Goal: Information Seeking & Learning: Compare options

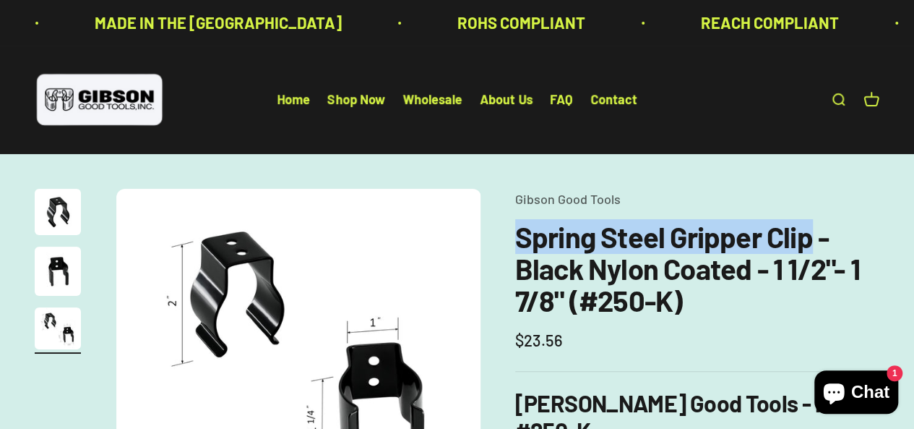
drag, startPoint x: 516, startPoint y: 244, endPoint x: 809, endPoint y: 247, distance: 292.8
click at [809, 247] on h1 "Spring Steel Gripper Clip - Black Nylon Coated - 1 1/2"- 1 7/8" (#250-K)" at bounding box center [697, 267] width 364 height 95
copy h1 "Spring Steel Gripper Clip"
click at [837, 94] on link "Open search" at bounding box center [838, 100] width 16 height 16
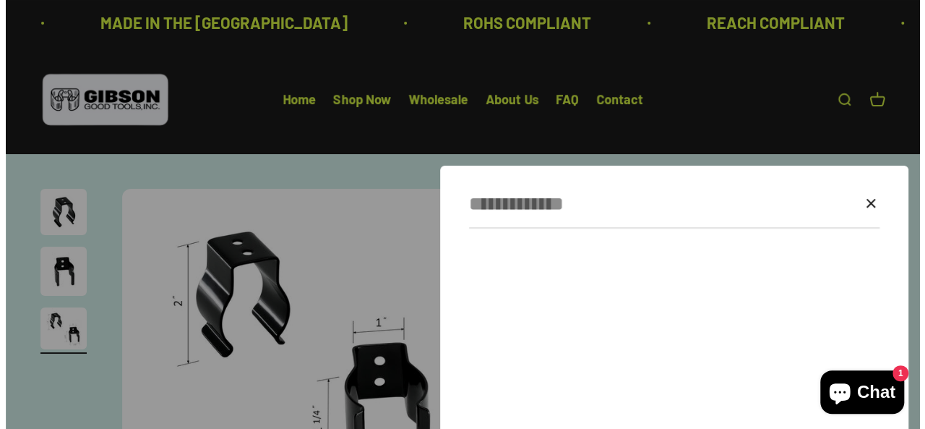
scroll to position [0, 758]
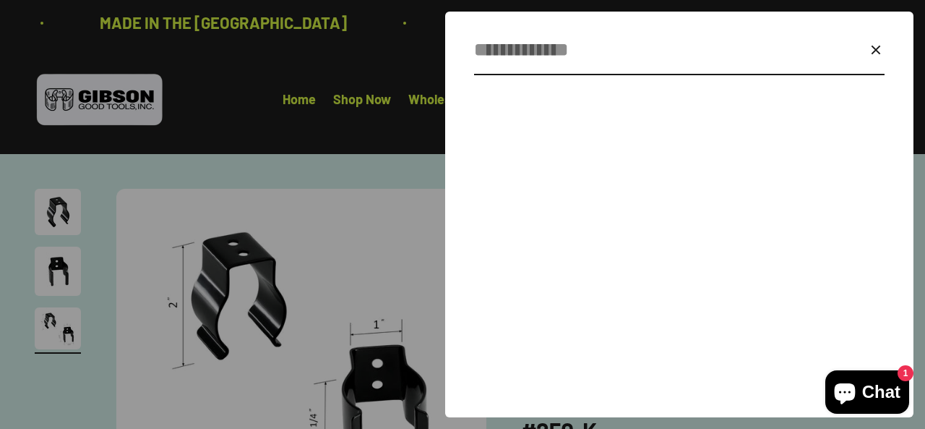
paste input "**********"
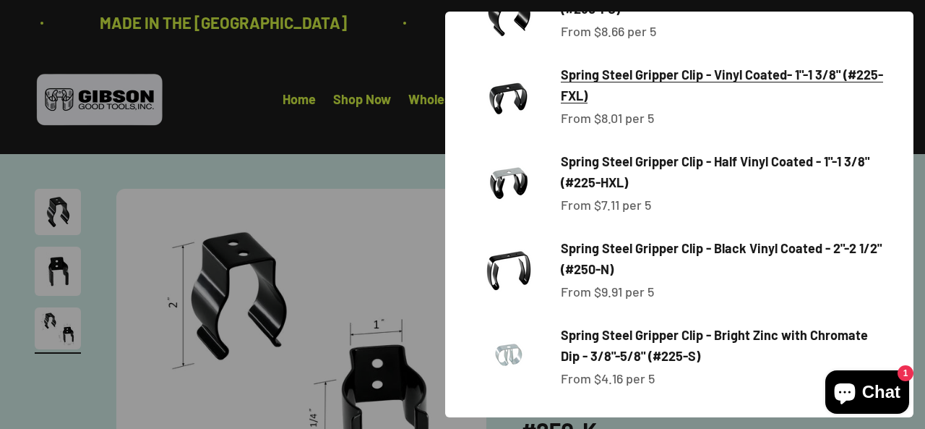
scroll to position [597, 0]
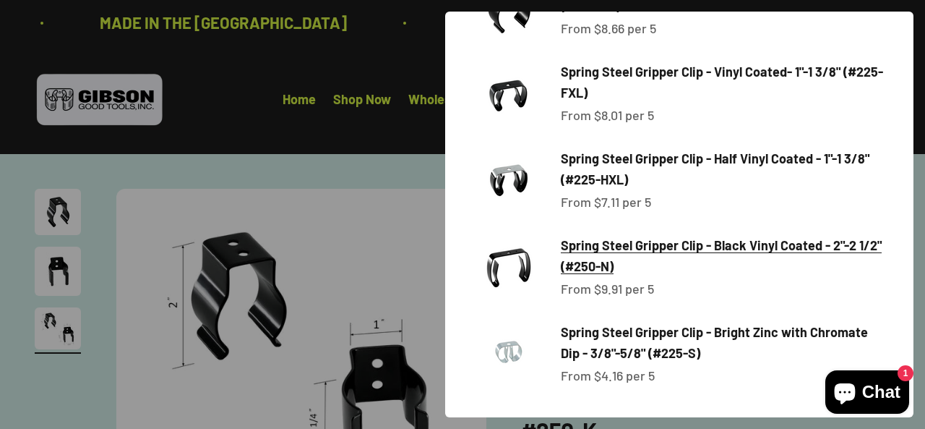
type input "**********"
click at [673, 252] on span "Spring Steel Gripper Clip - Black Vinyl Coated - 2"-2 1/2" (#250-N)" at bounding box center [721, 255] width 321 height 37
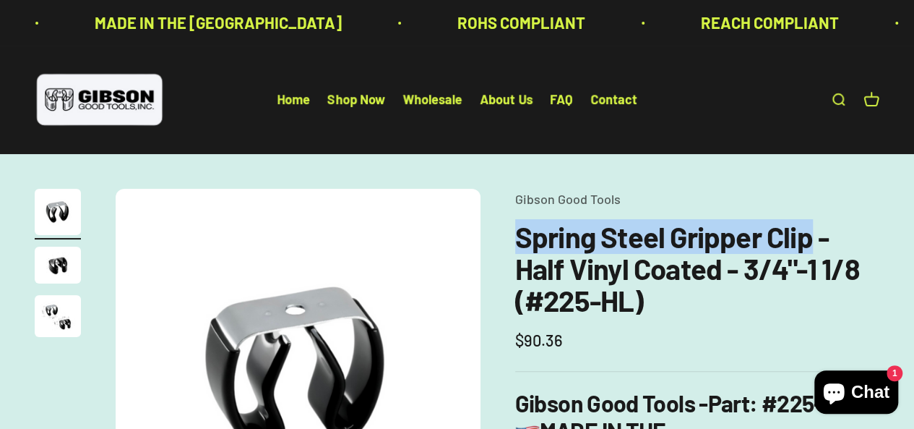
drag, startPoint x: 520, startPoint y: 235, endPoint x: 808, endPoint y: 239, distance: 287.7
click at [808, 239] on h1 "Spring Steel Gripper Clip - Half Vinyl Coated - 3/4"-1 1/8 (#225-HL)" at bounding box center [697, 267] width 364 height 95
copy h1 "Spring Steel Gripper Clip"
click at [830, 96] on link "Open search" at bounding box center [838, 100] width 16 height 16
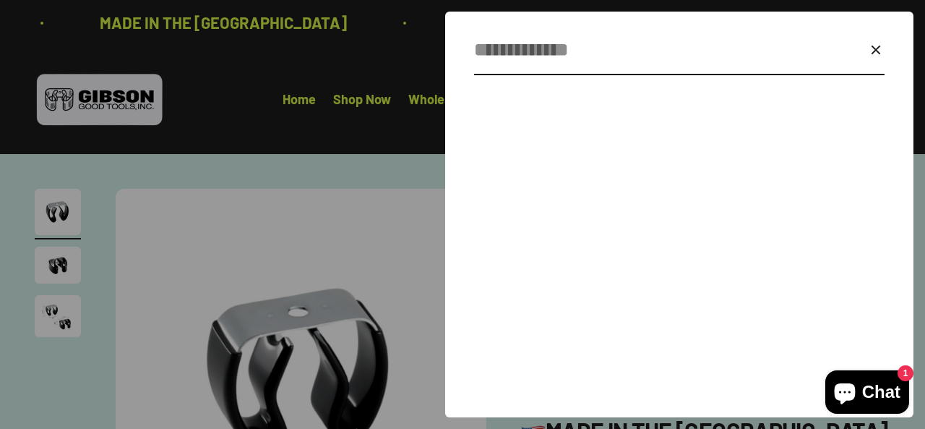
paste input "**********"
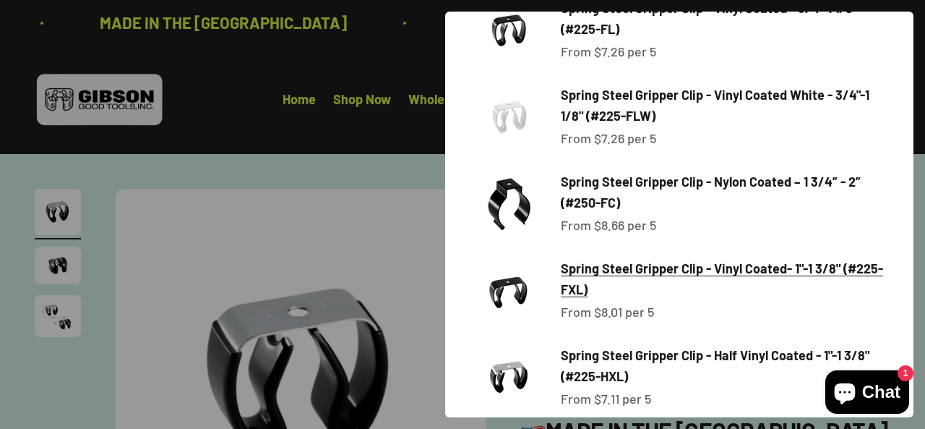
scroll to position [380, 0]
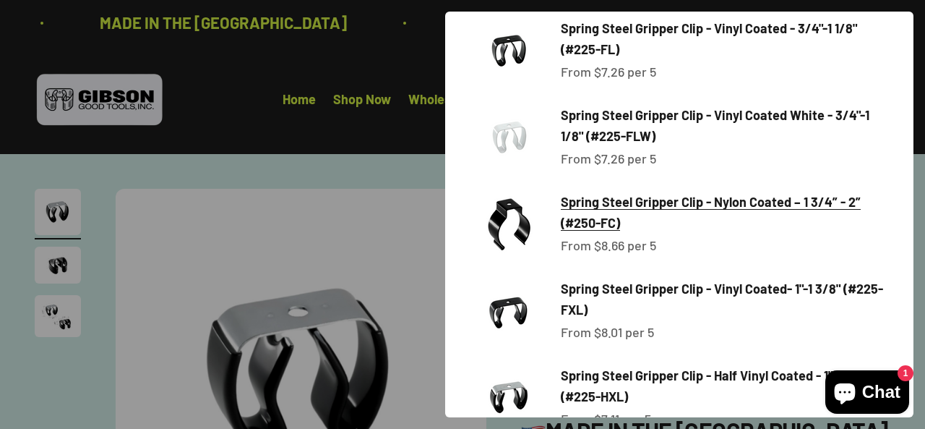
type input "**********"
click at [789, 205] on span "Spring Steel Gripper Clip - Nylon Coated – 1 3/4” - 2” (#250-FC)" at bounding box center [711, 212] width 300 height 37
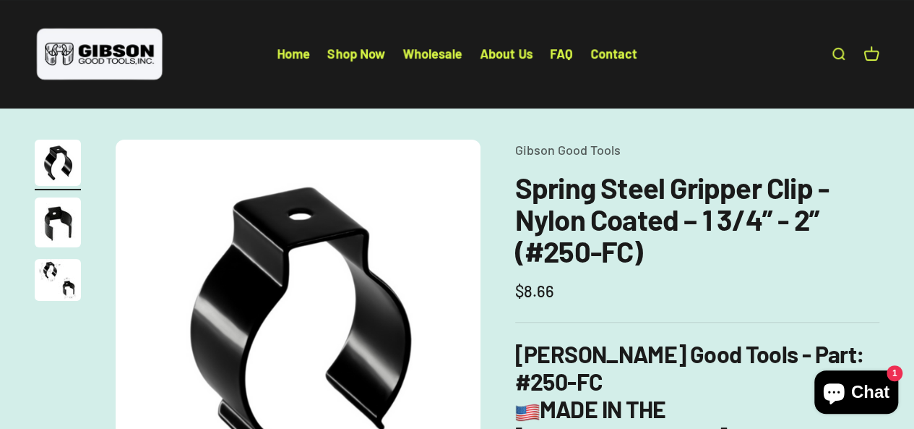
scroll to position [145, 0]
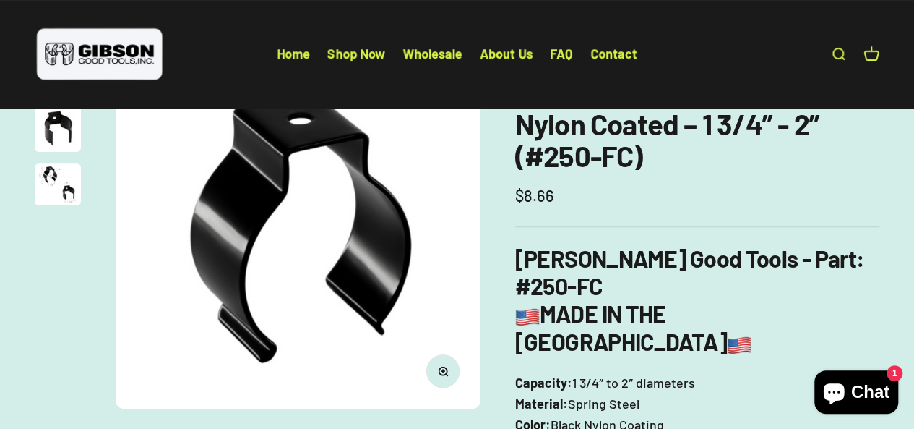
click at [58, 183] on img "Go to item 3" at bounding box center [58, 184] width 46 height 42
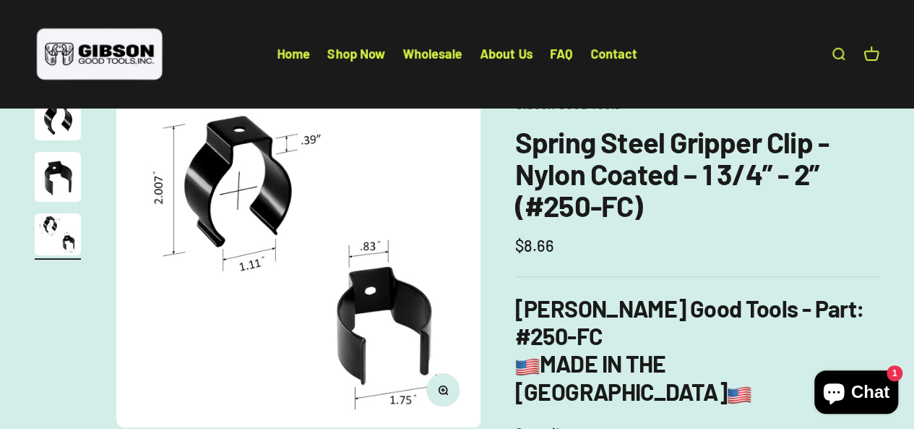
scroll to position [72, 0]
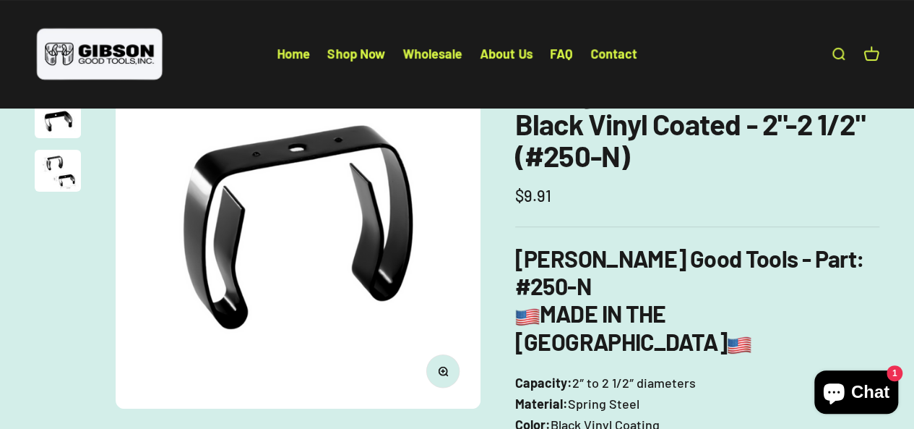
scroll to position [145, 0]
click at [55, 174] on img "Go to item 3" at bounding box center [58, 171] width 46 height 42
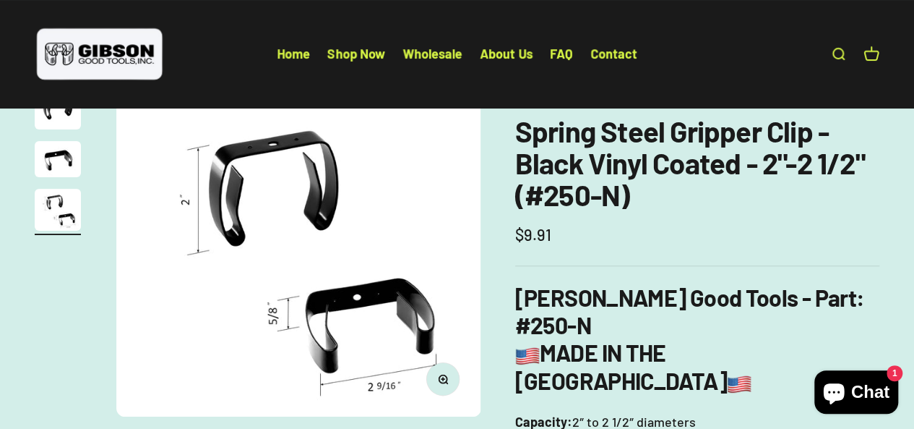
scroll to position [72, 0]
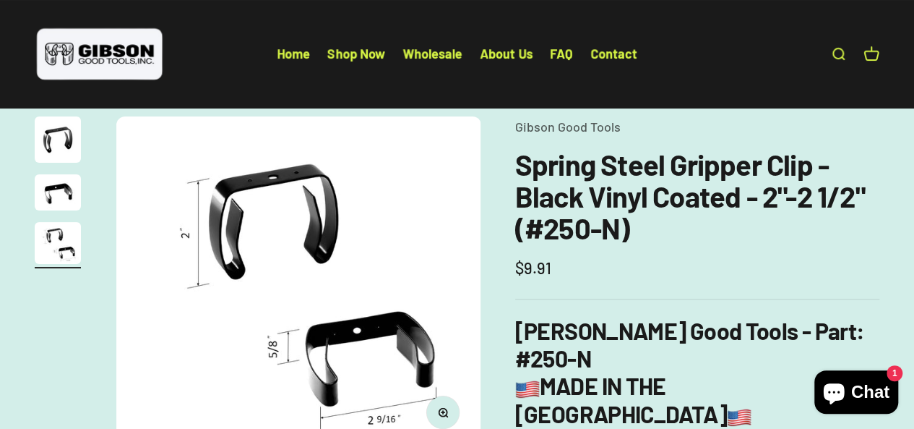
drag, startPoint x: 575, startPoint y: 131, endPoint x: 529, endPoint y: 153, distance: 51.1
click at [529, 153] on h1 "Spring Steel Gripper Clip - Black Vinyl Coated - 2"-2 1/2" (#250-N)" at bounding box center [697, 195] width 364 height 95
drag, startPoint x: 538, startPoint y: 171, endPoint x: 689, endPoint y: 171, distance: 151.1
click at [689, 171] on h1 "Spring Steel Gripper Clip - Black Vinyl Coated - 2"-2 1/2" (#250-N)" at bounding box center [697, 195] width 364 height 95
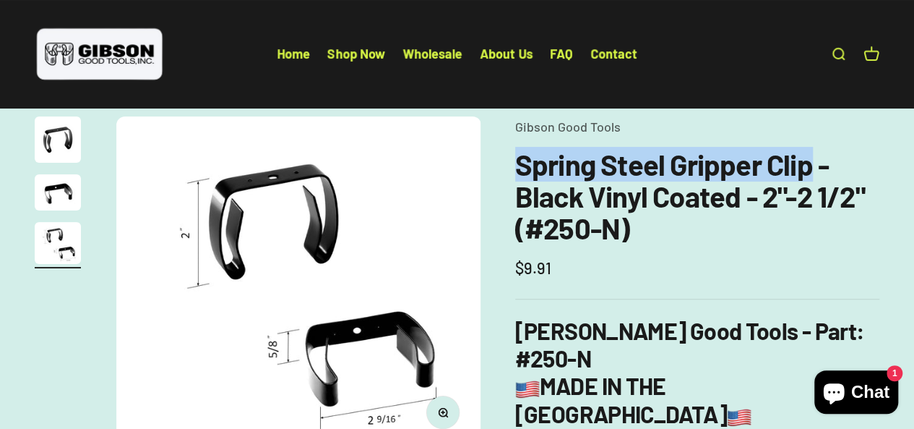
drag, startPoint x: 512, startPoint y: 166, endPoint x: 807, endPoint y: 180, distance: 296.0
click at [515, 173] on h1 "Spring Steel Gripper Clip - Black Vinyl Coated - 2"-2 1/2" (#250-N)" at bounding box center [697, 195] width 364 height 95
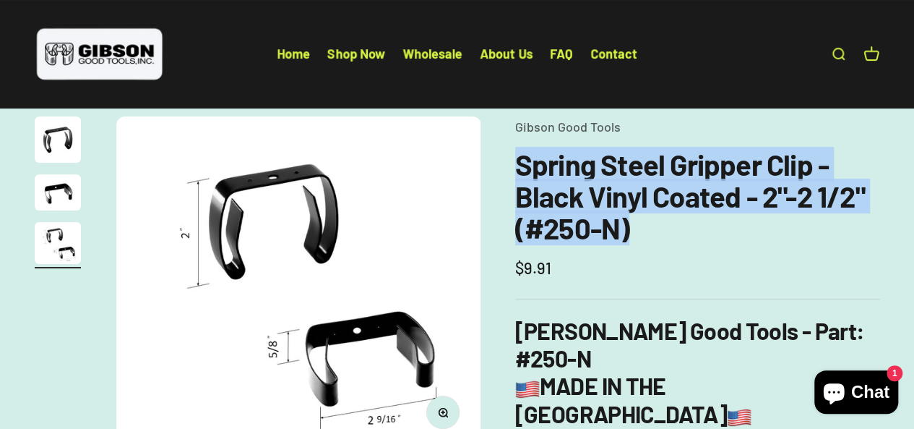
drag, startPoint x: 515, startPoint y: 168, endPoint x: 632, endPoint y: 240, distance: 137.0
click at [632, 240] on h1 "Spring Steel Gripper Clip - Black Vinyl Coated - 2"-2 1/2" (#250-N)" at bounding box center [697, 195] width 364 height 95
copy h1 "Spring Steel Gripper Clip - Black Vinyl Coated - 2"-2 1/2" (#250-N)"
